Goal: Navigation & Orientation: Find specific page/section

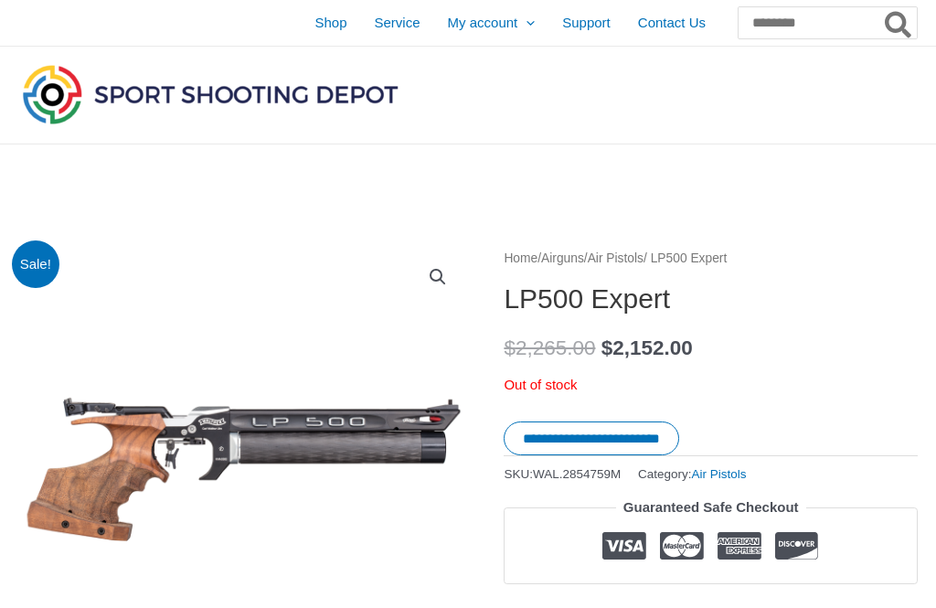
click at [664, 35] on span "Contact Us" at bounding box center [672, 23] width 68 height 46
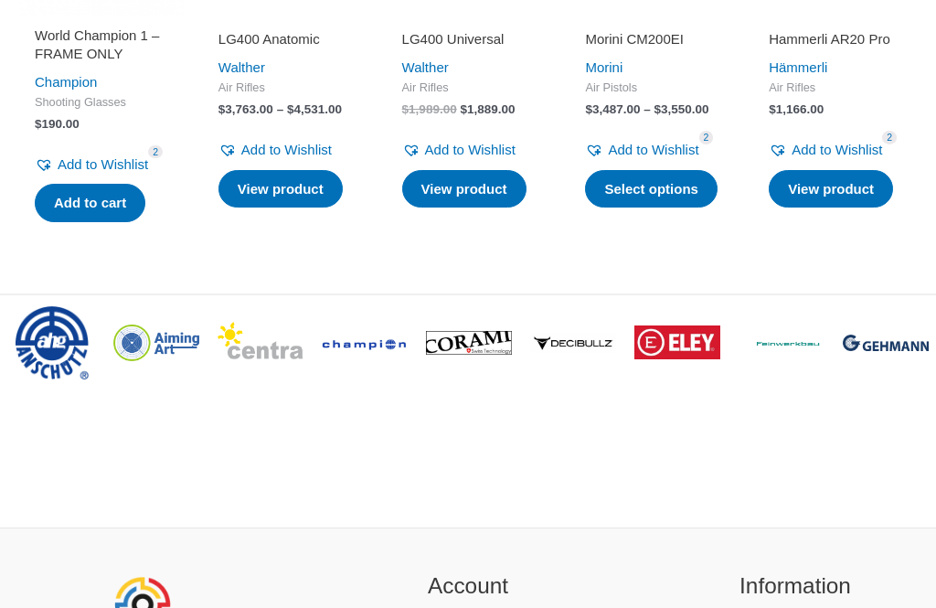
scroll to position [3462, 0]
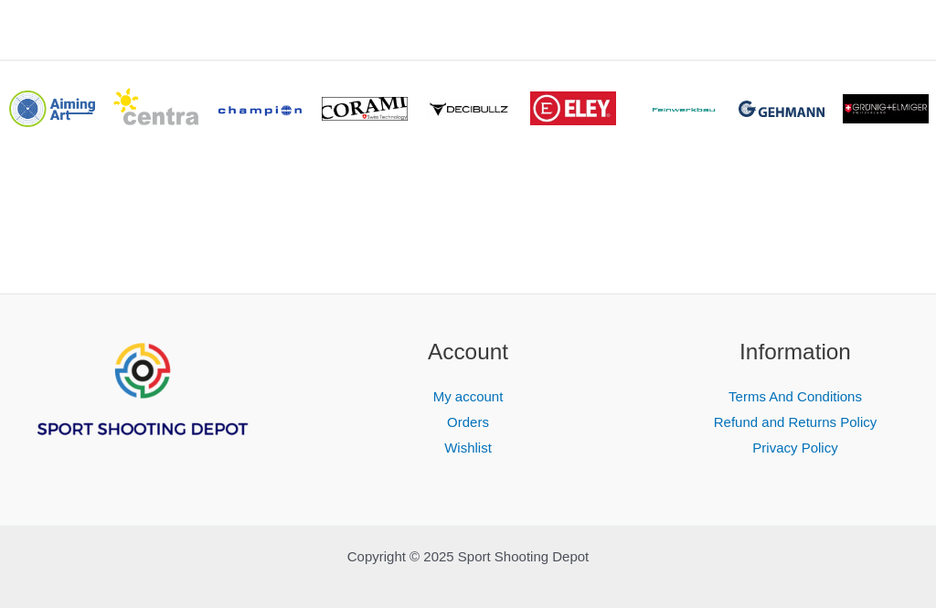
click at [788, 430] on link "Refund and Returns Policy" at bounding box center [795, 422] width 163 height 16
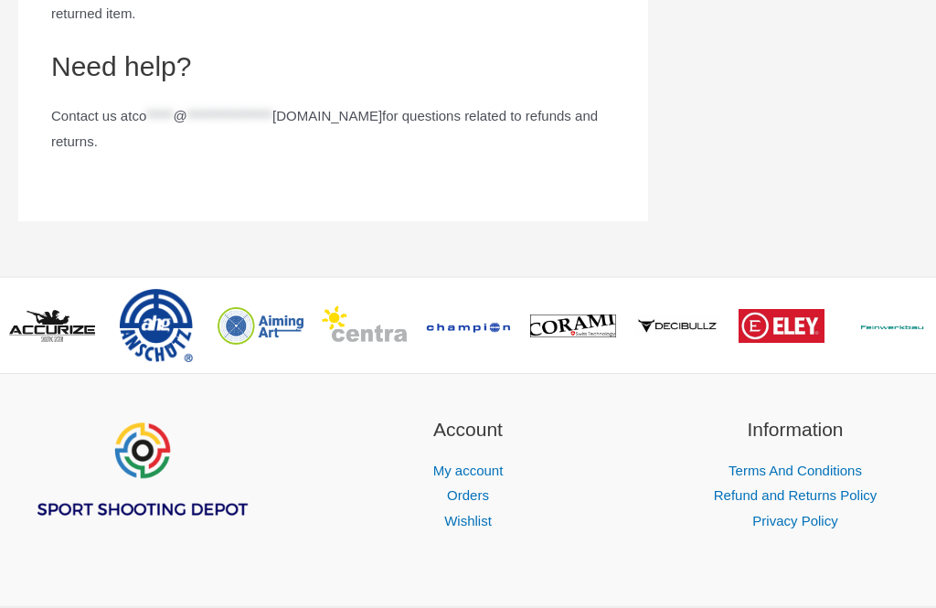
scroll to position [2493, 0]
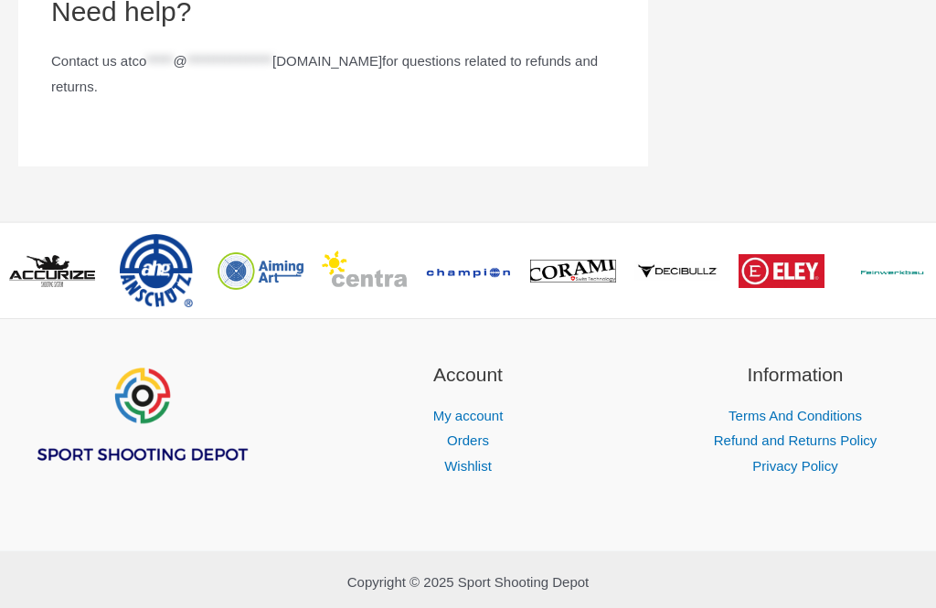
click at [785, 423] on link "Terms And Conditions" at bounding box center [795, 416] width 133 height 16
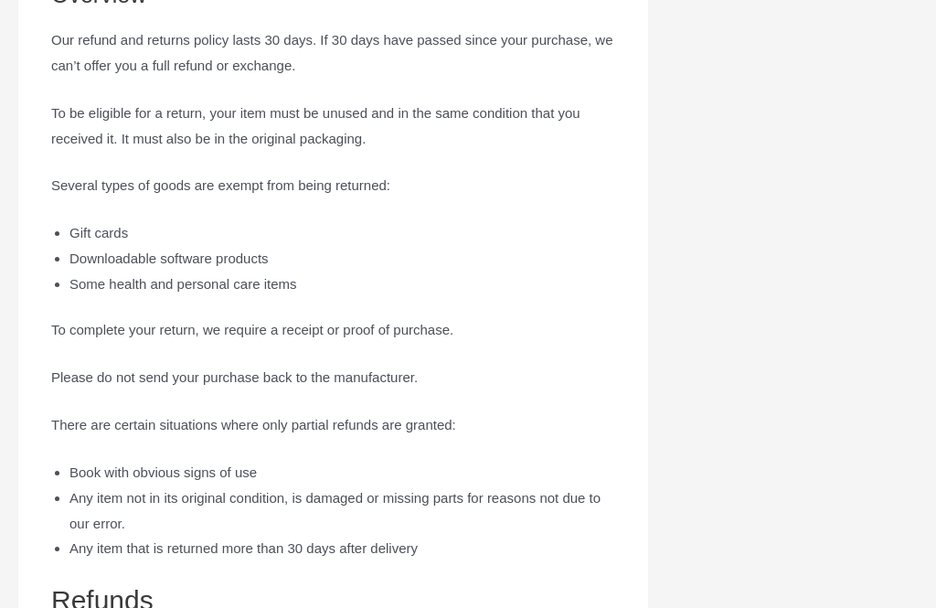
scroll to position [0, 0]
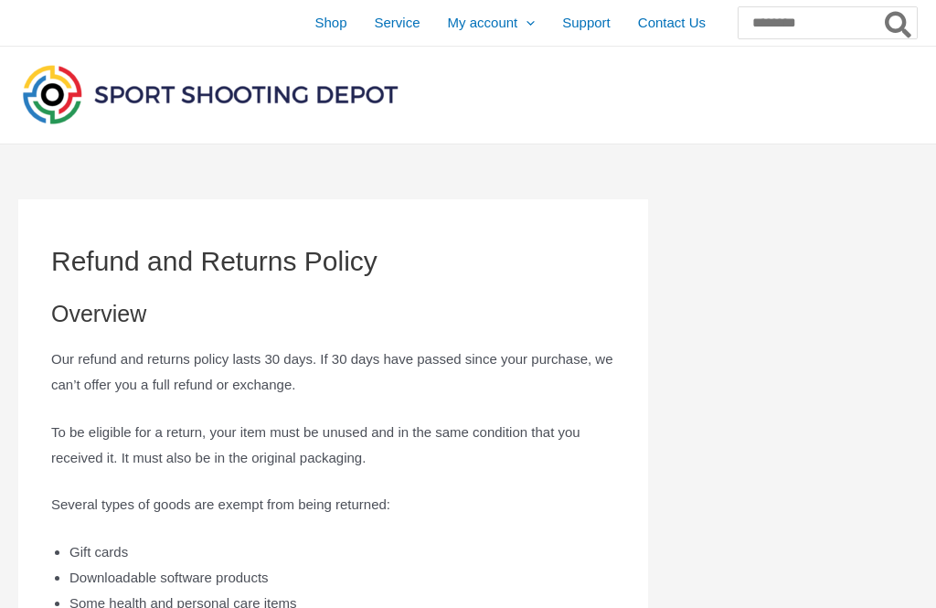
click at [315, 18] on span "Shop" at bounding box center [331, 23] width 32 height 46
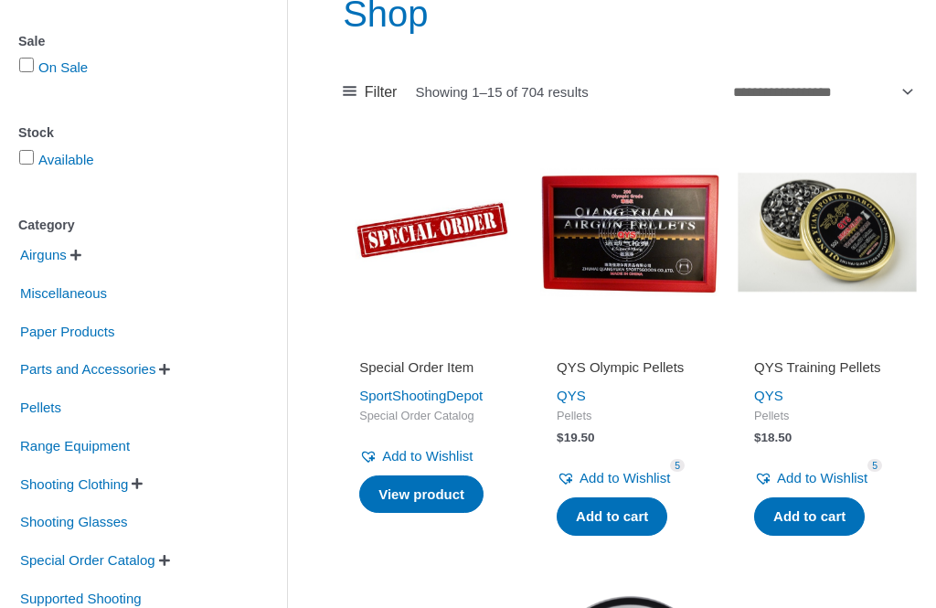
scroll to position [247, 0]
click at [68, 262] on span "Airguns" at bounding box center [43, 255] width 50 height 31
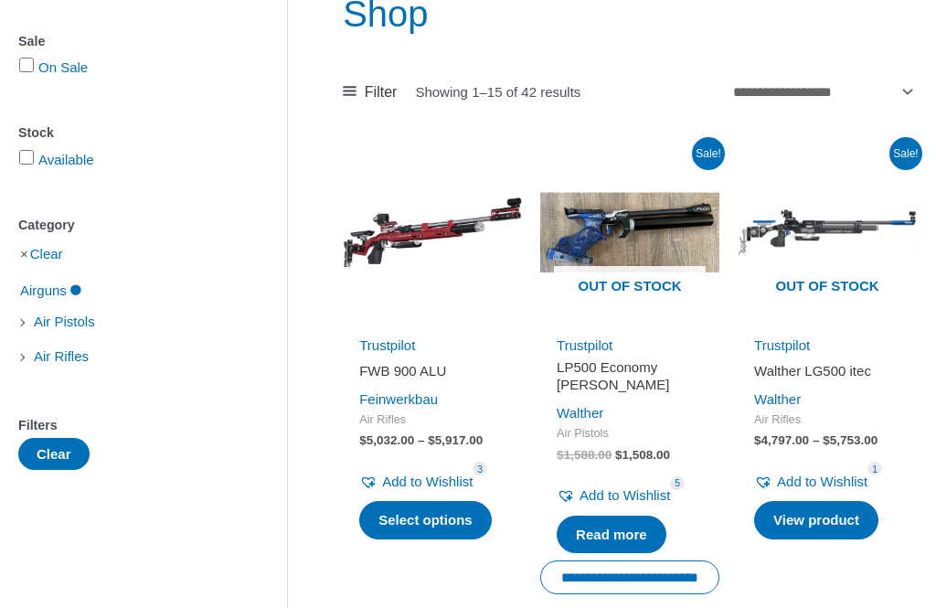
click at [63, 325] on span "Air Pistols" at bounding box center [64, 321] width 65 height 31
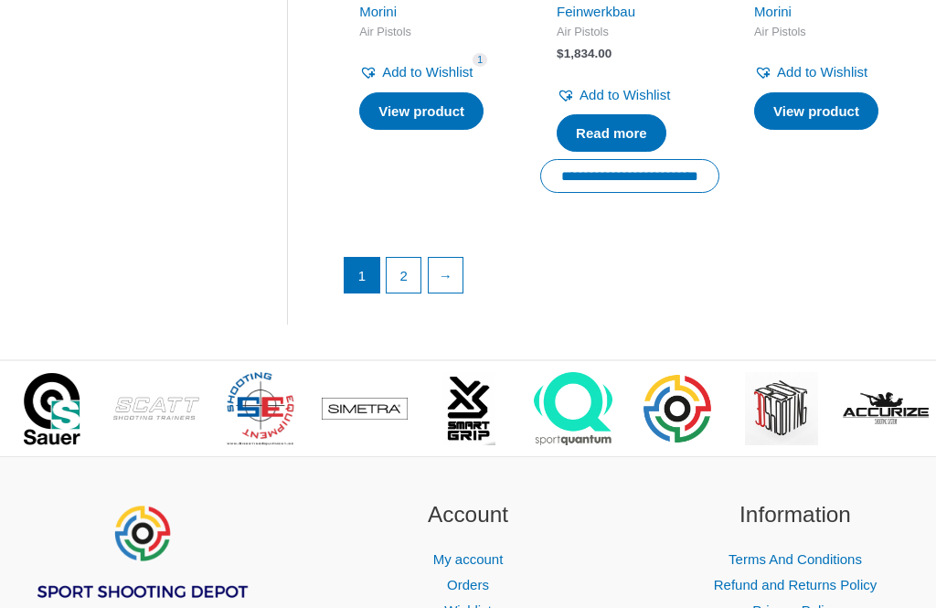
scroll to position [2634, 0]
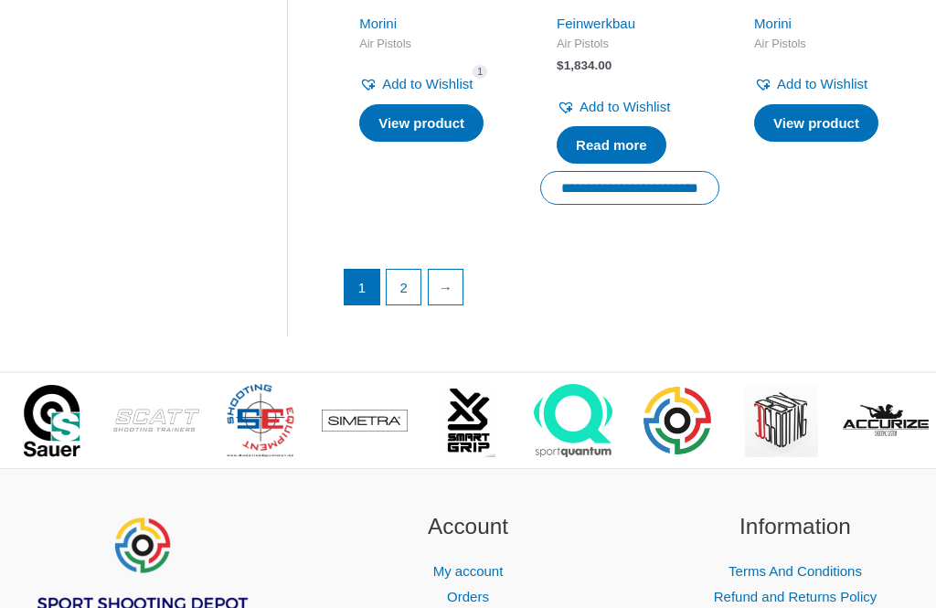
click at [409, 304] on link "2" at bounding box center [404, 287] width 35 height 35
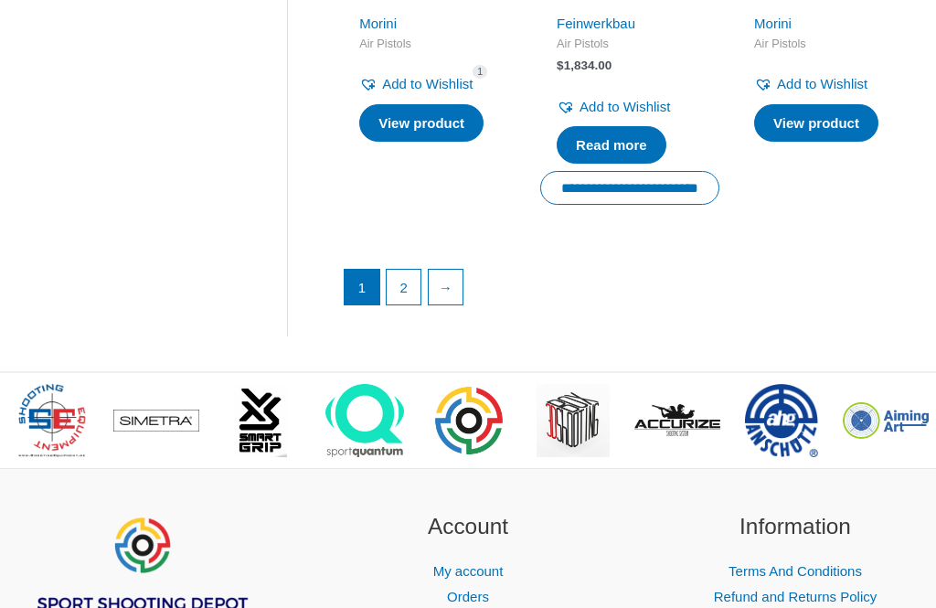
scroll to position [305, 0]
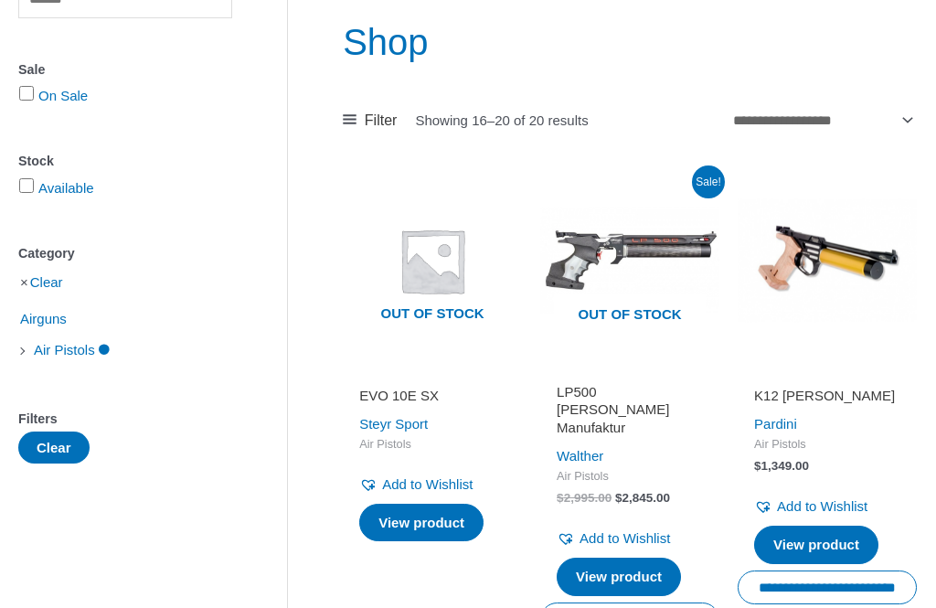
scroll to position [215, 0]
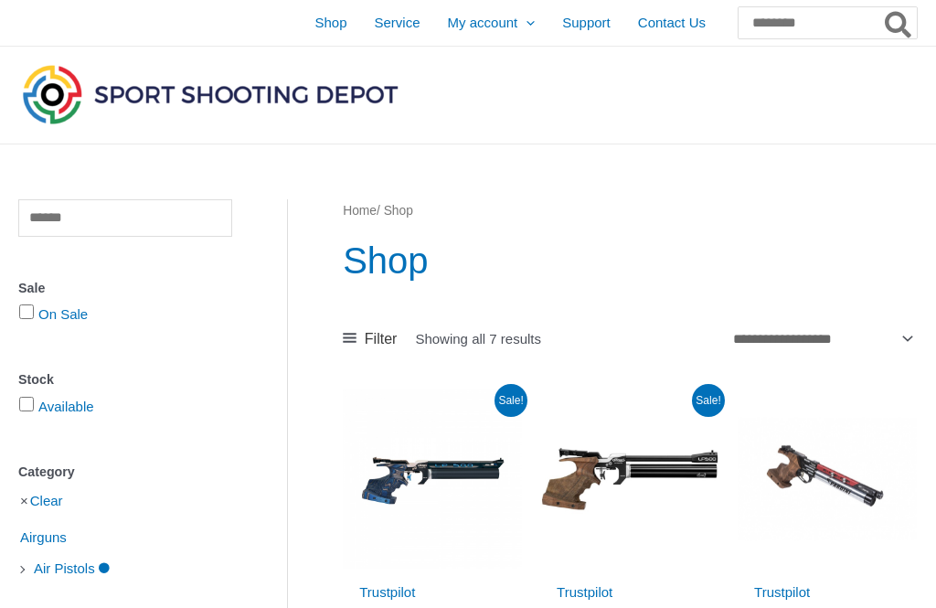
scroll to position [273, 0]
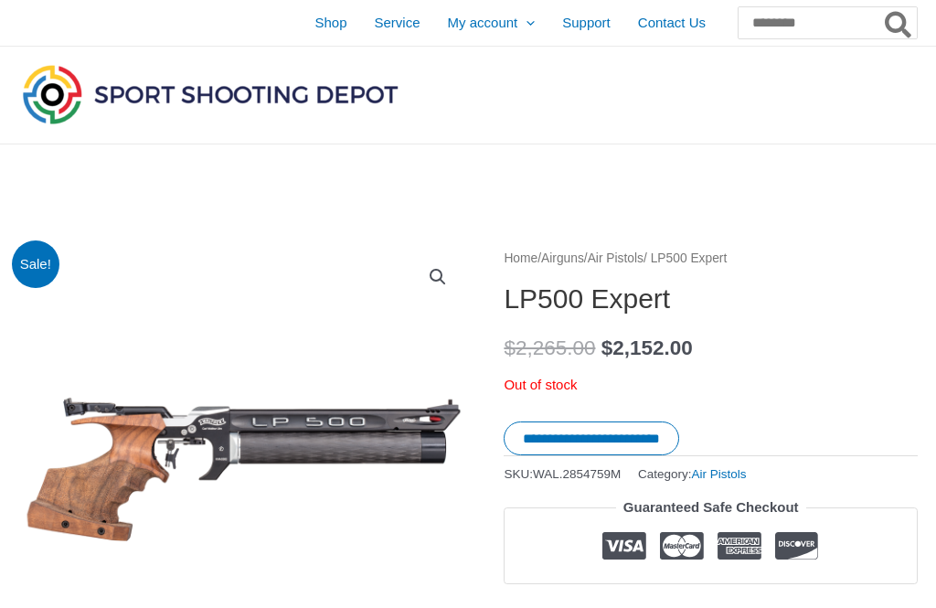
scroll to position [2658, 0]
